Goal: Browse casually: Explore the website without a specific task or goal

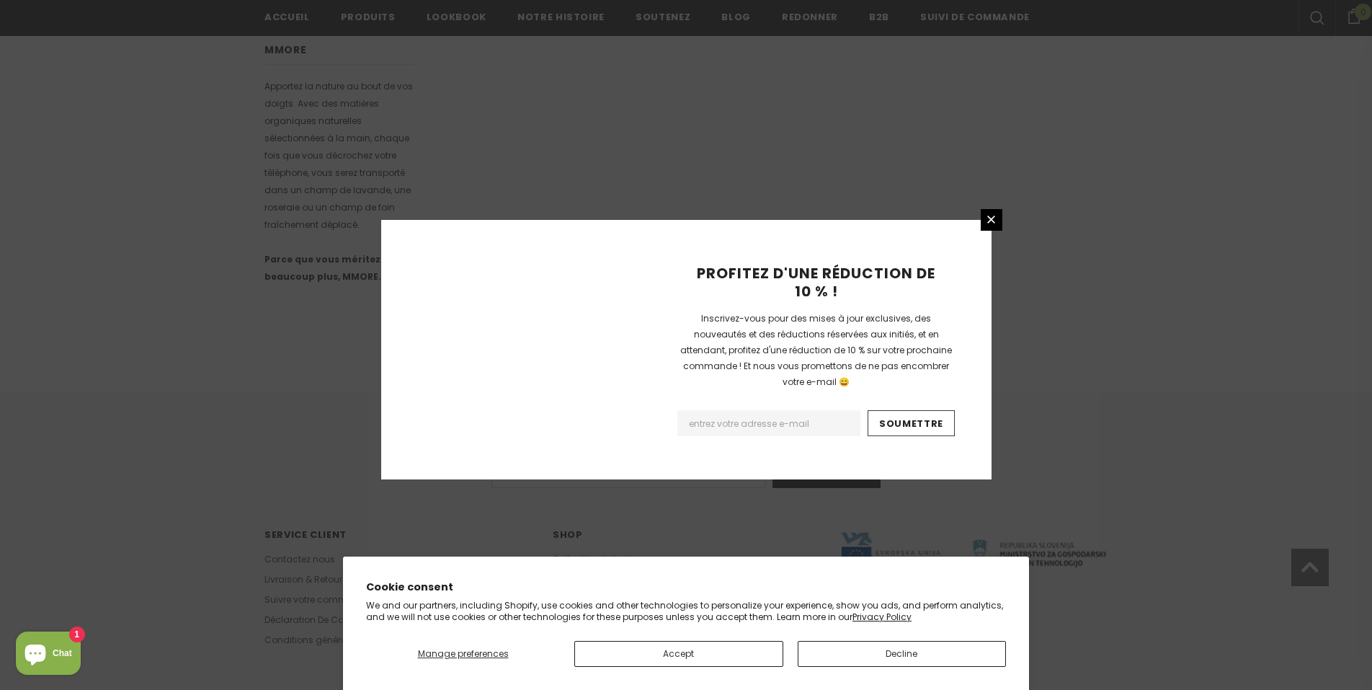
scroll to position [822, 0]
